Goal: Find specific page/section: Find specific page/section

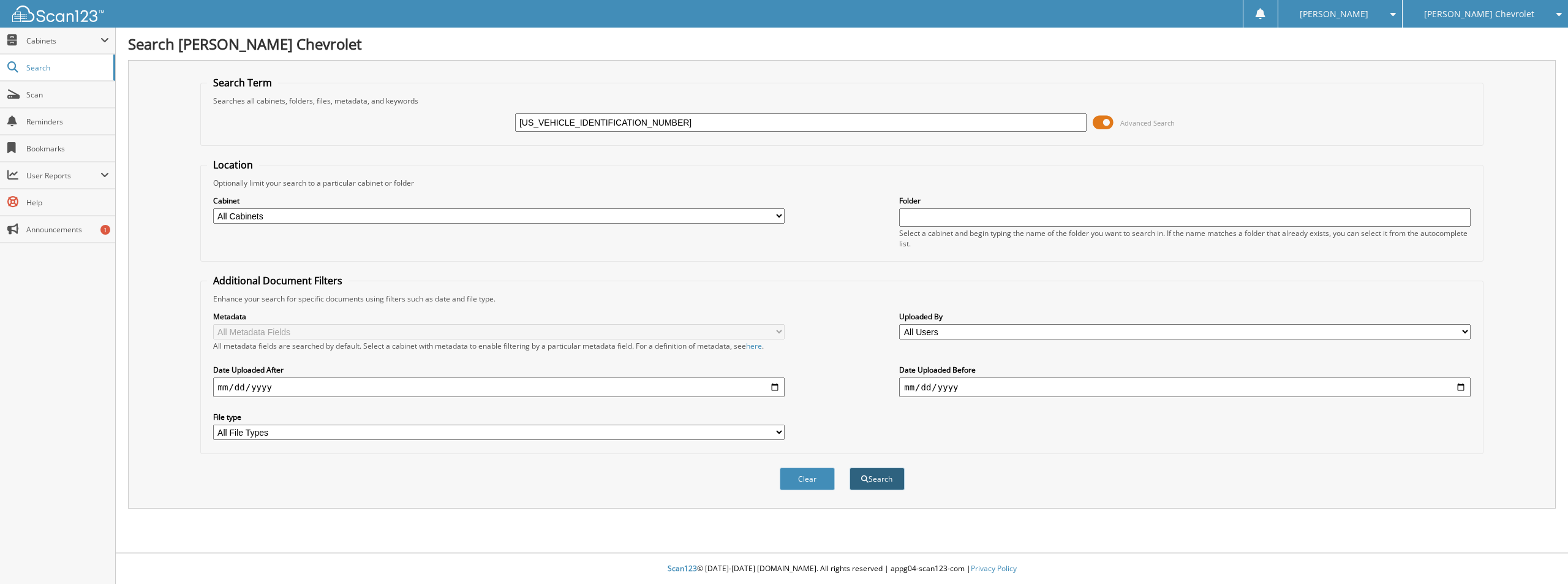
type input "[US_VEHICLE_IDENTIFICATION_NUMBER]"
click at [888, 484] on button "Search" at bounding box center [877, 478] width 55 height 23
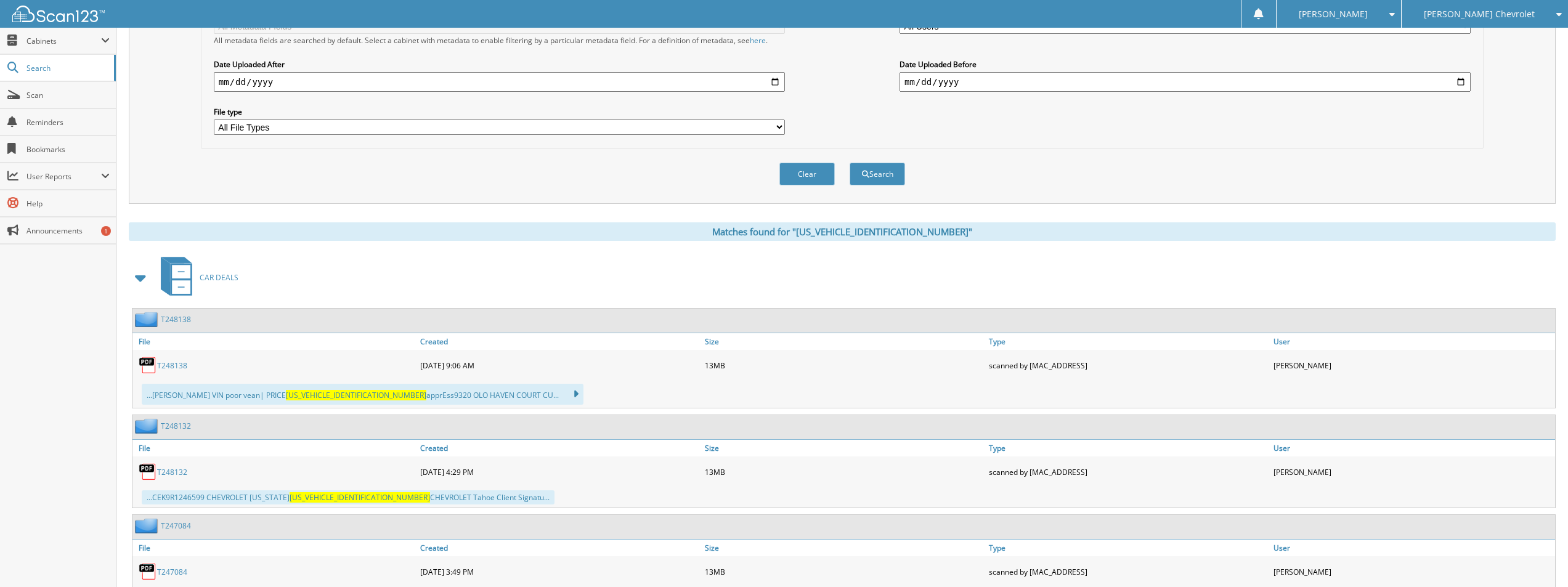
scroll to position [308, 0]
click at [174, 367] on link "T248138" at bounding box center [172, 365] width 30 height 10
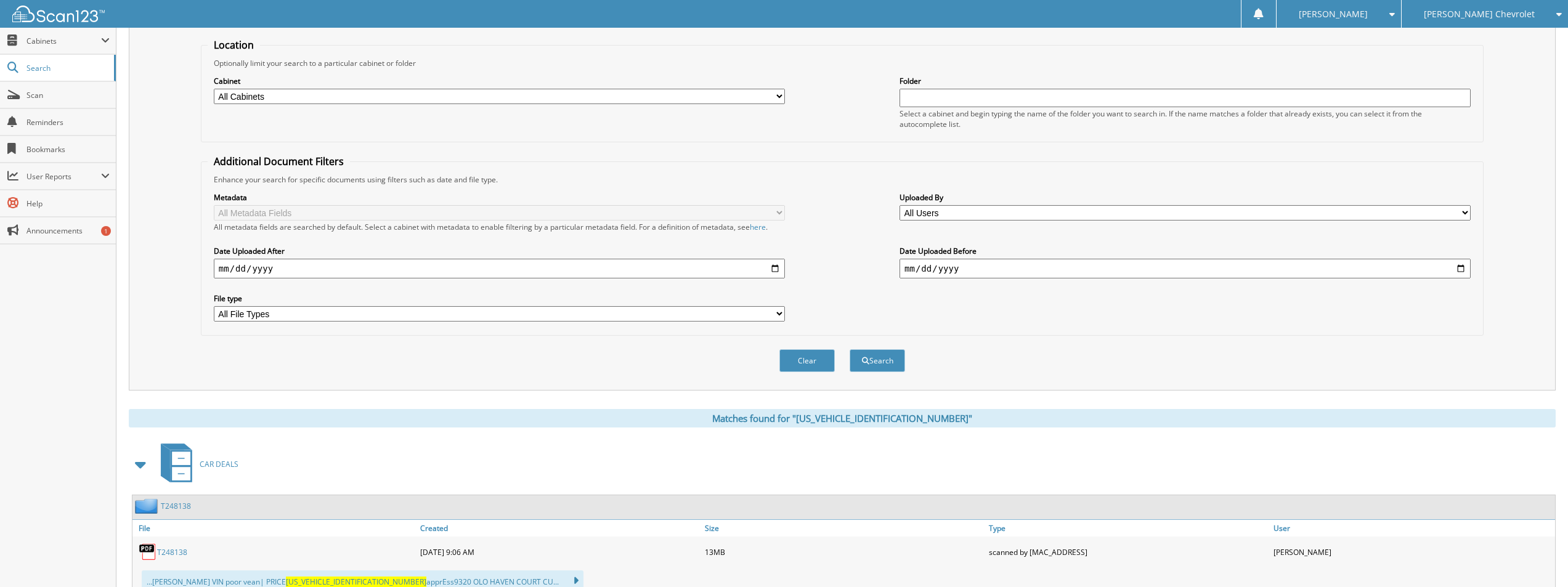
scroll to position [0, 0]
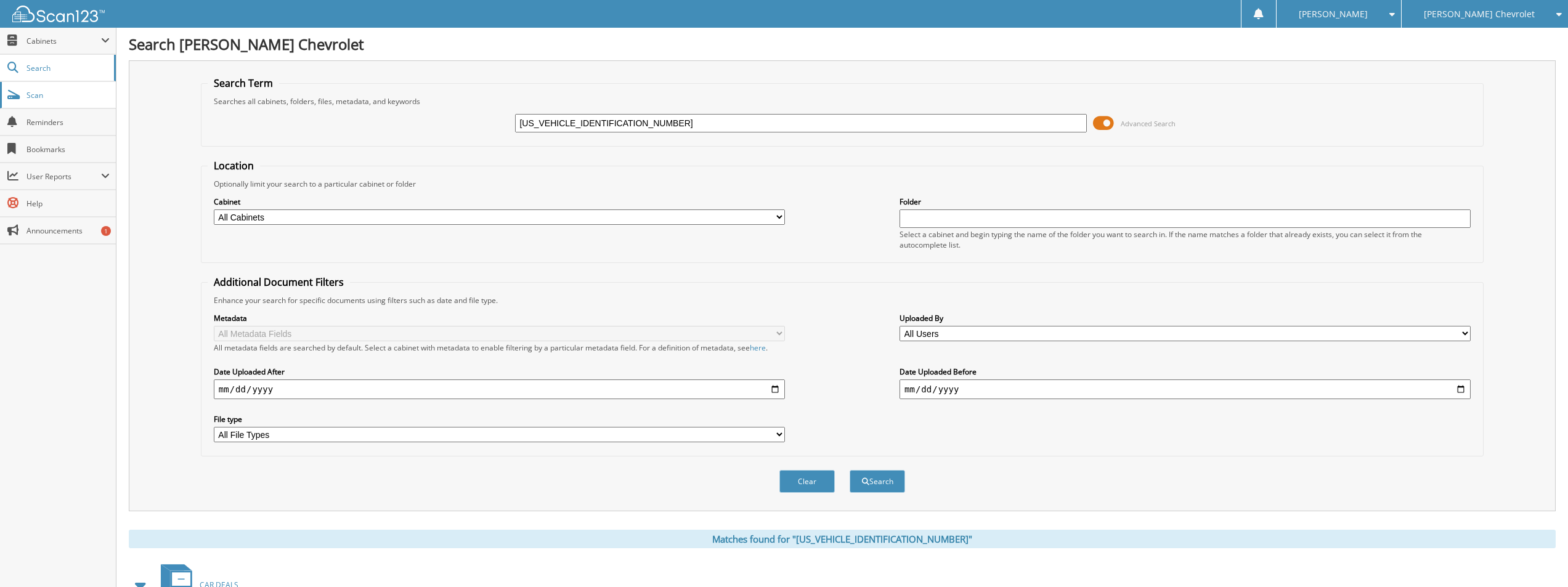
click at [56, 96] on span "Scan" at bounding box center [68, 95] width 83 height 10
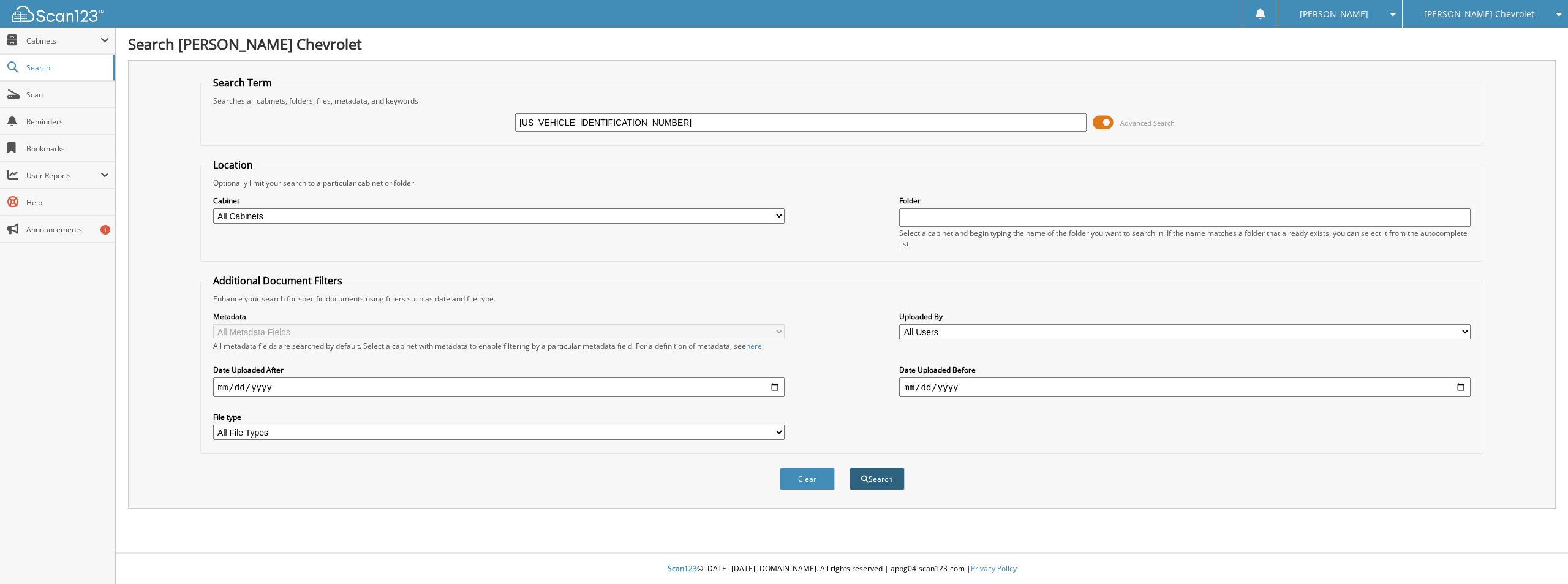
type input "[US_VEHICLE_IDENTIFICATION_NUMBER]"
click at [888, 478] on button "Search" at bounding box center [877, 478] width 55 height 23
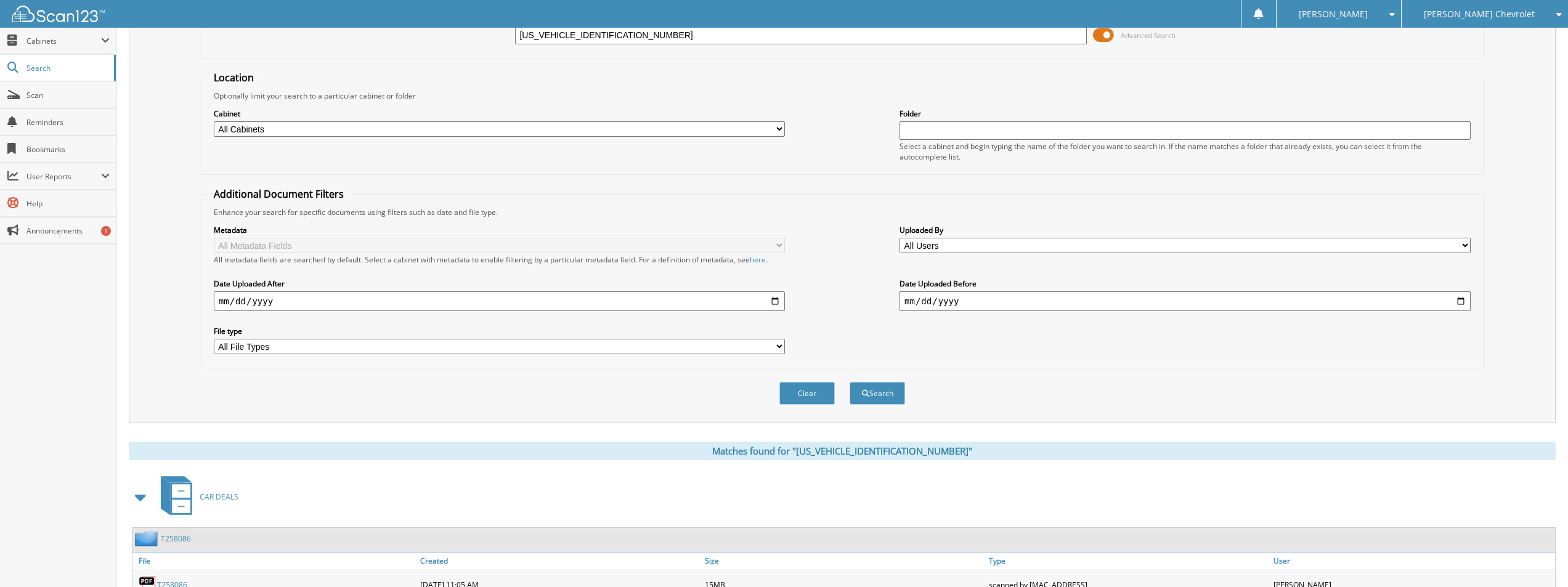
scroll to position [160, 0]
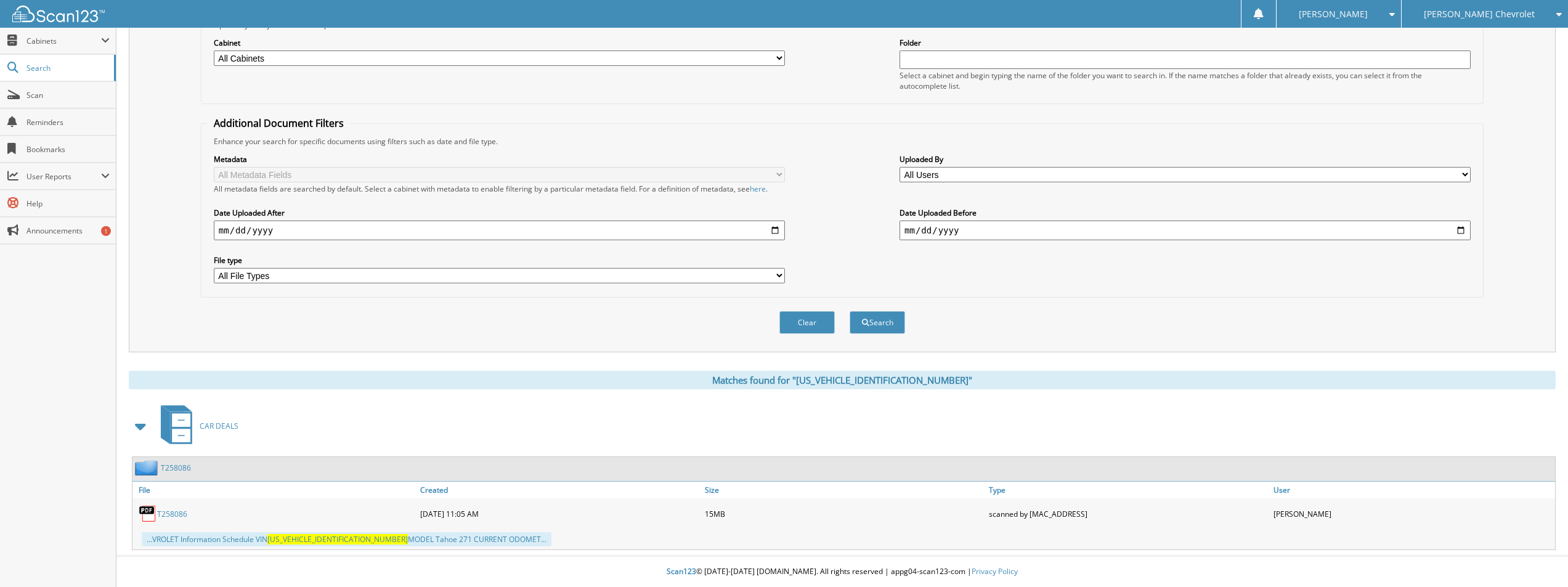
click at [171, 515] on link "T258086" at bounding box center [172, 514] width 30 height 10
